Goal: Task Accomplishment & Management: Manage account settings

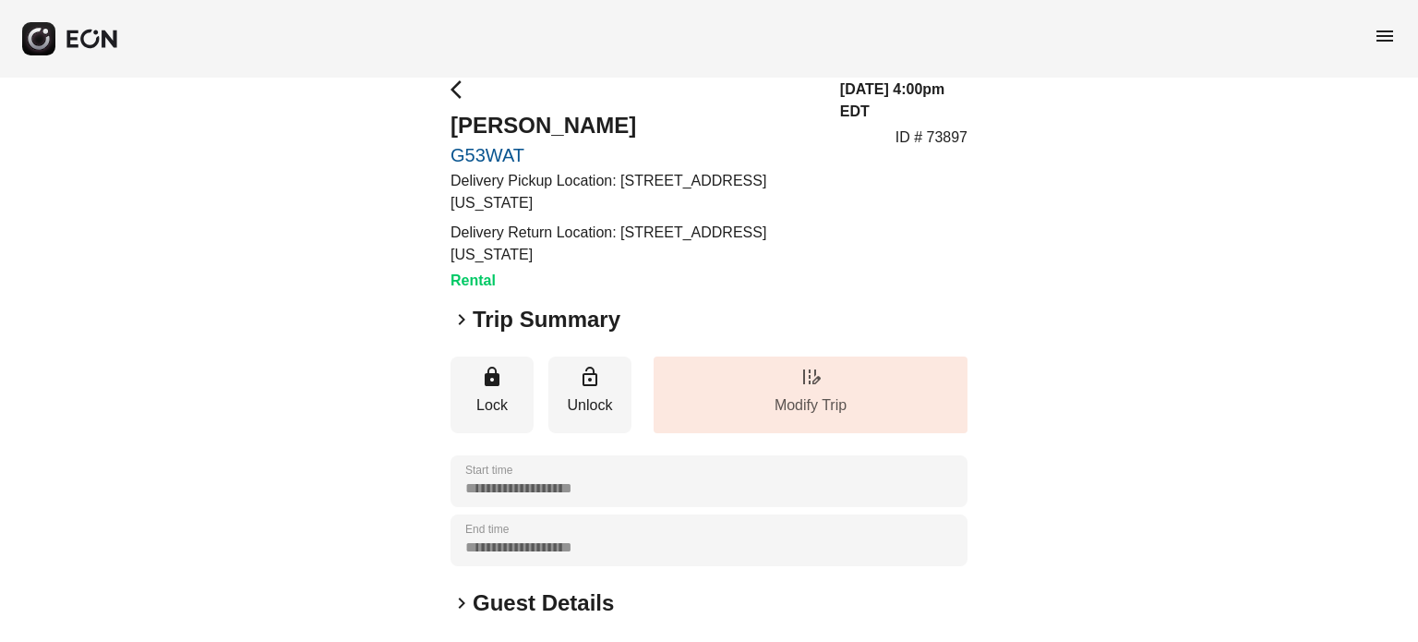
scroll to position [352, 0]
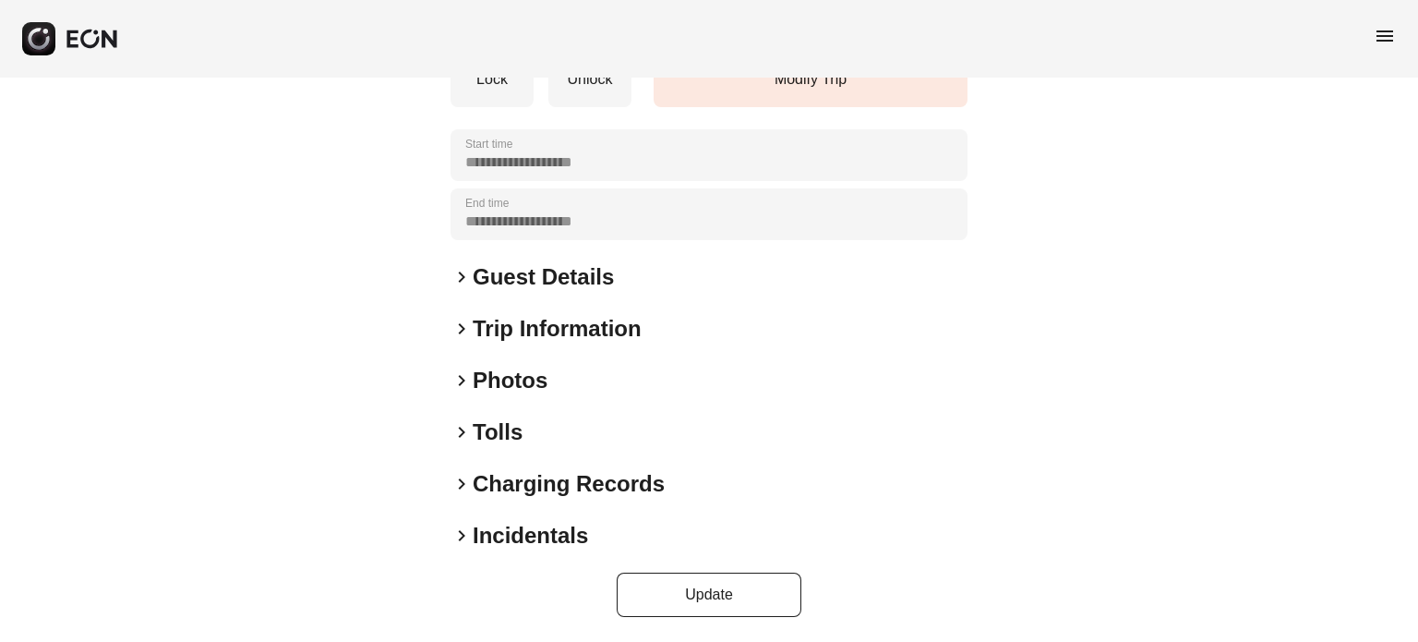
click at [558, 387] on div "keyboard_arrow_right Photos" at bounding box center [709, 381] width 517 height 30
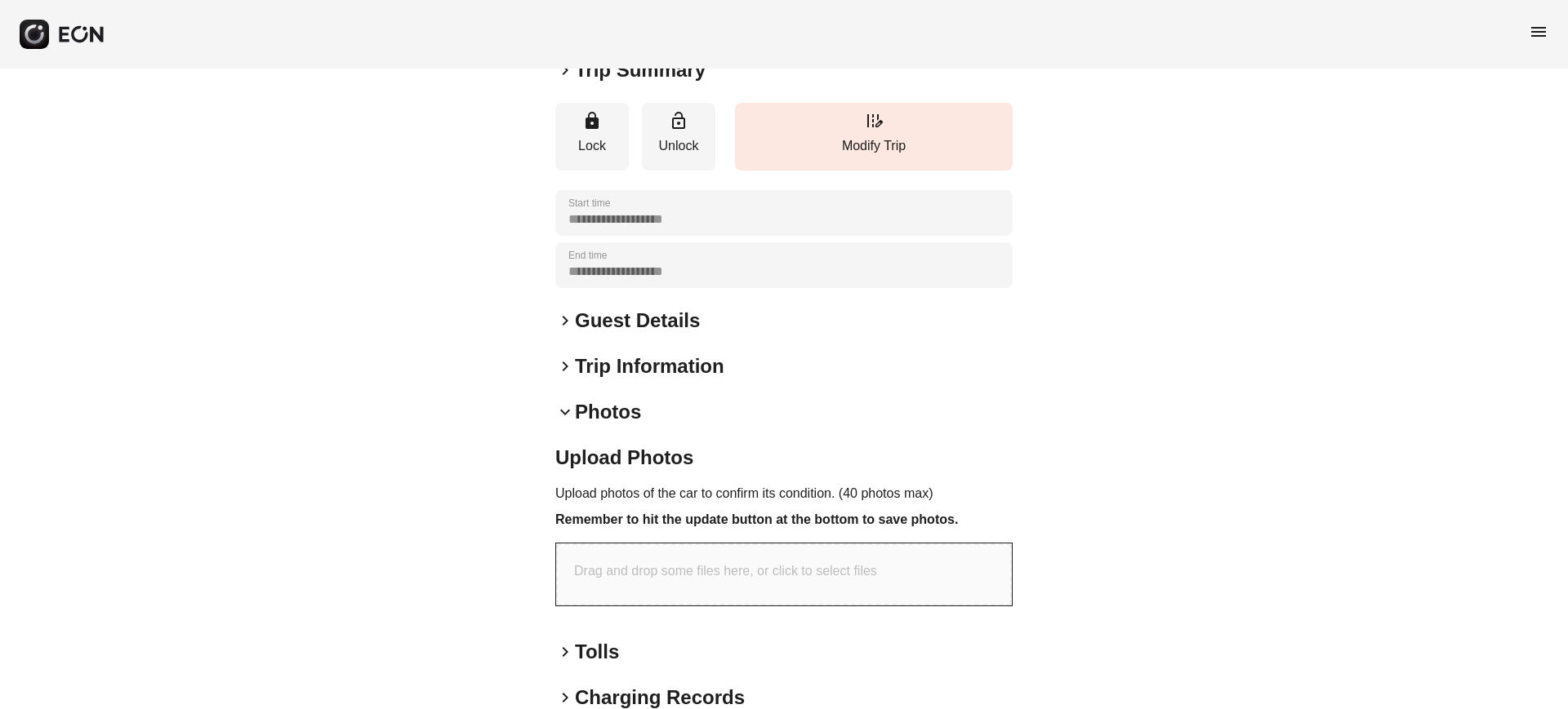
scroll to position [365, 0]
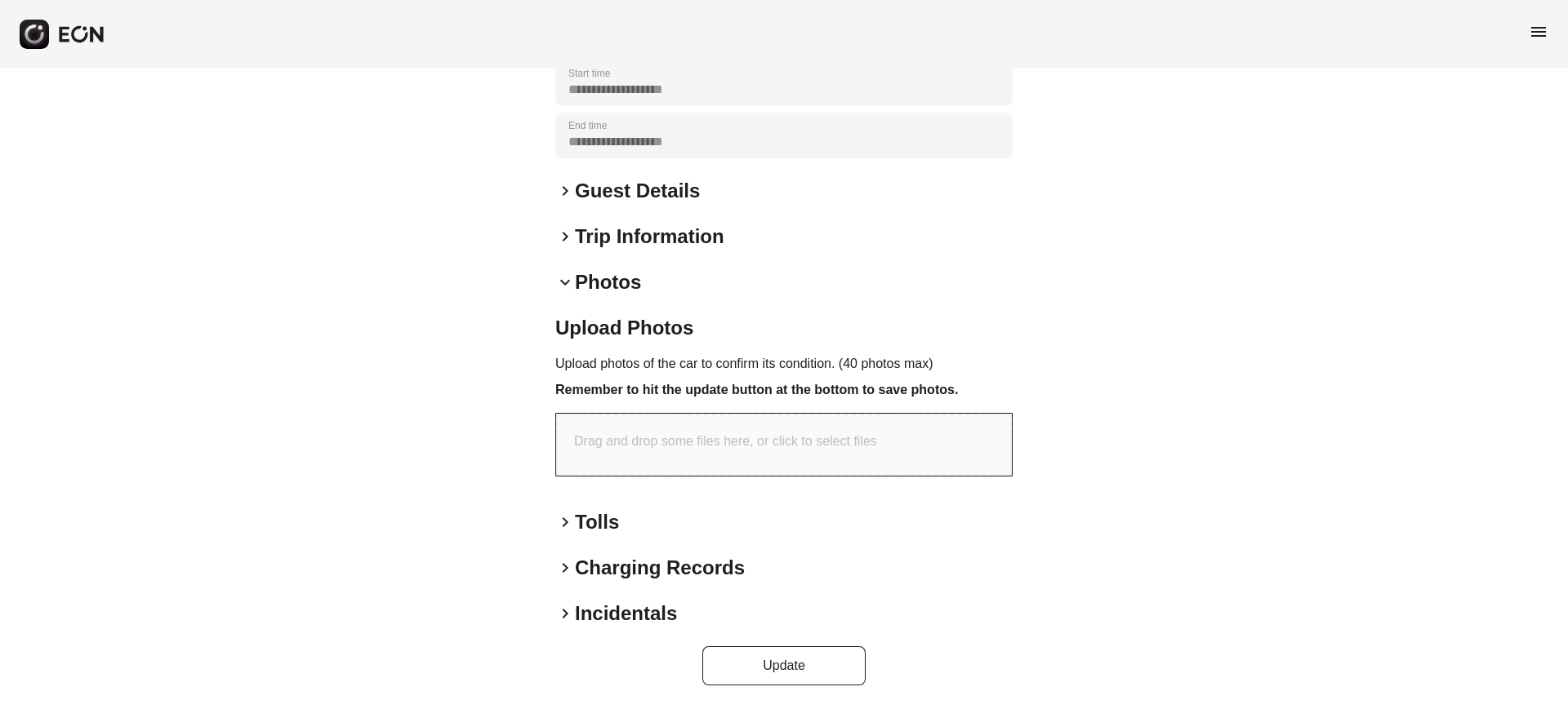
click at [674, 472] on div "Drag and drop some files here, or click to select files" at bounding box center [784, 445] width 455 height 62
type input "**********"
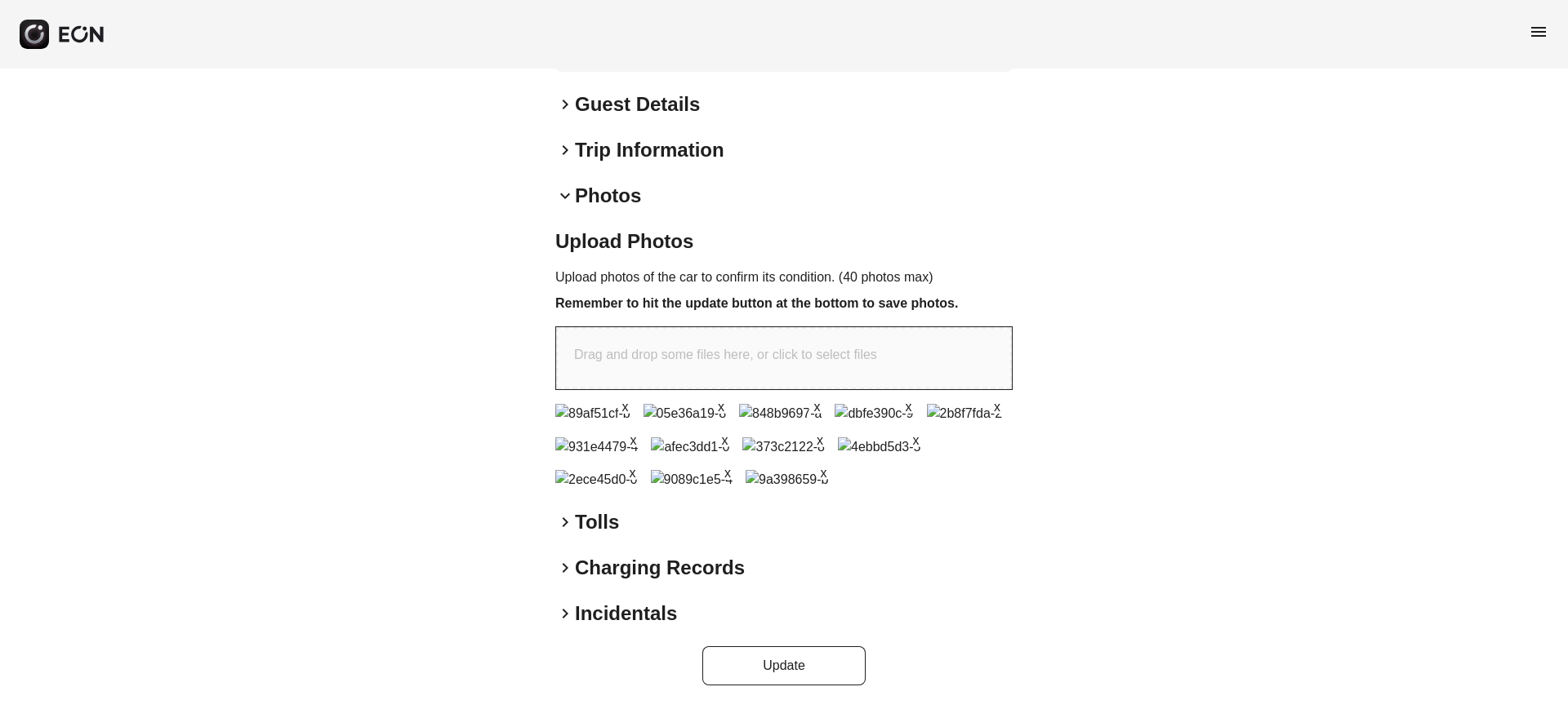
scroll to position [718, 0]
click at [812, 567] on button "Update" at bounding box center [784, 666] width 164 height 39
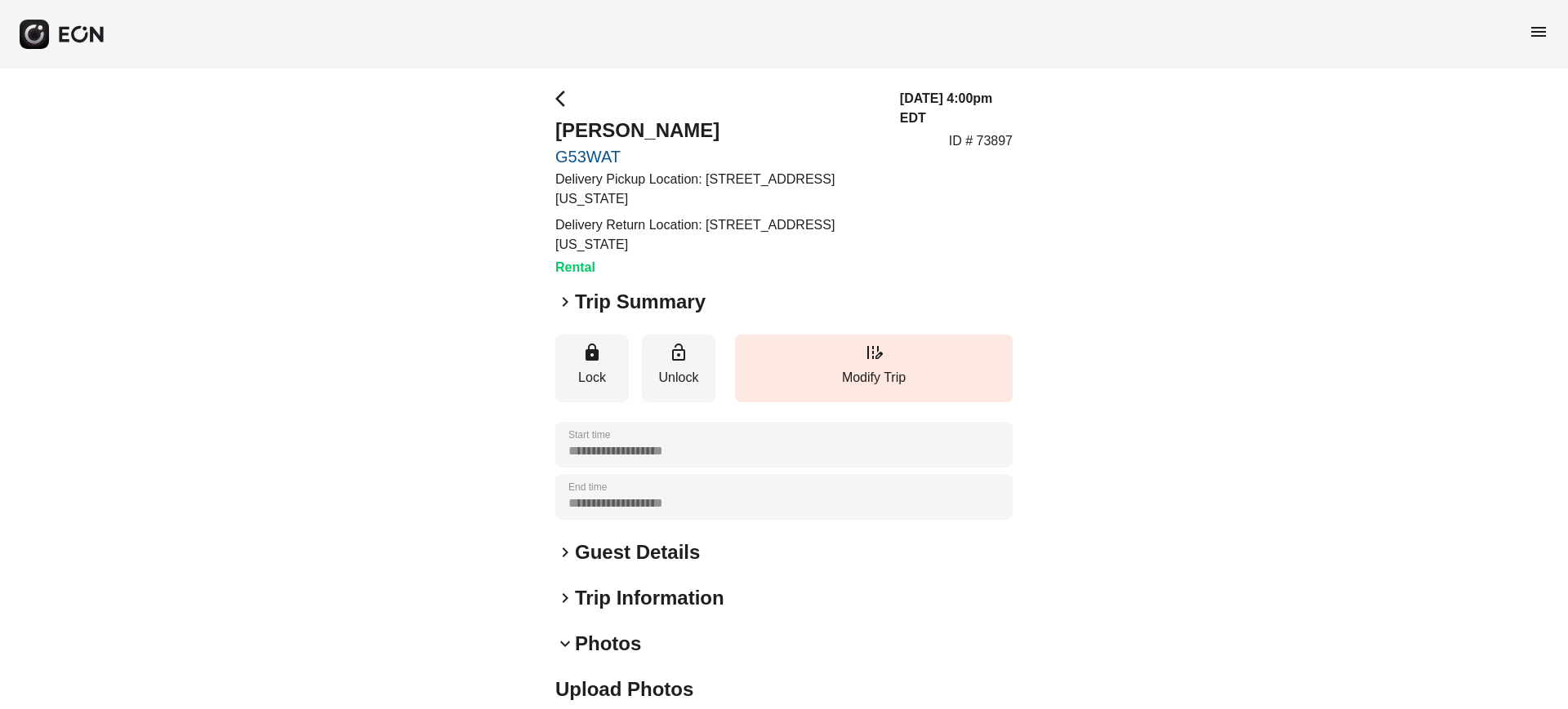
scroll to position [0, 0]
